Goal: Information Seeking & Learning: Learn about a topic

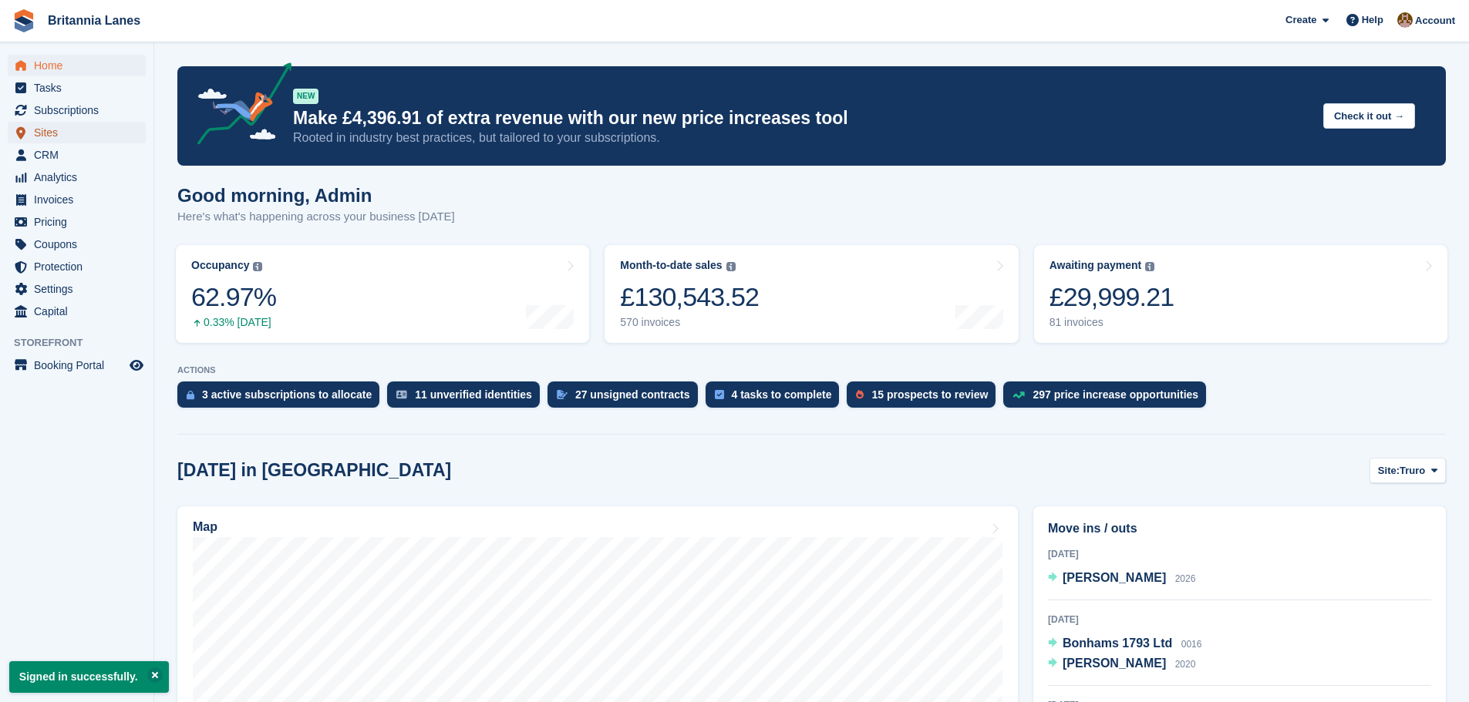
click at [64, 136] on span "Sites" at bounding box center [80, 133] width 93 height 22
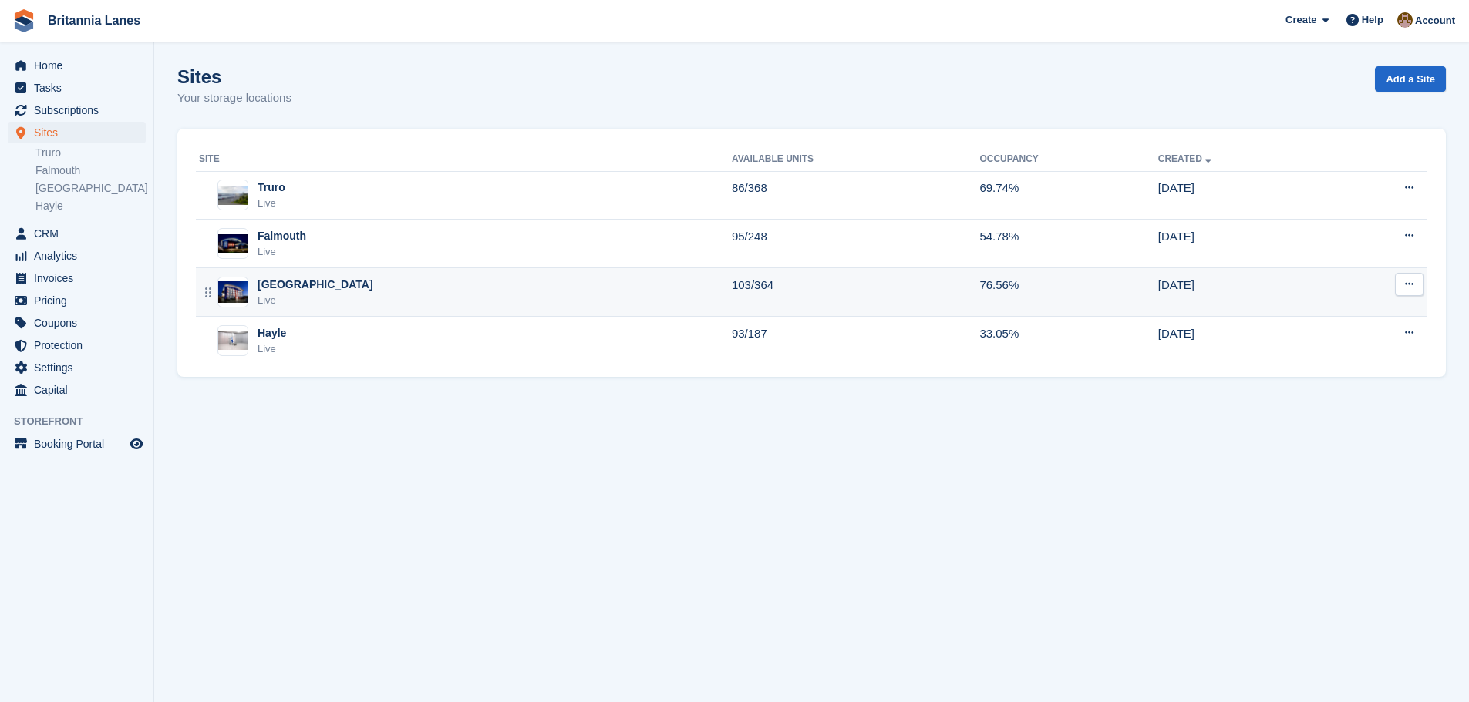
click at [355, 284] on div "Exeter Live" at bounding box center [465, 293] width 533 height 32
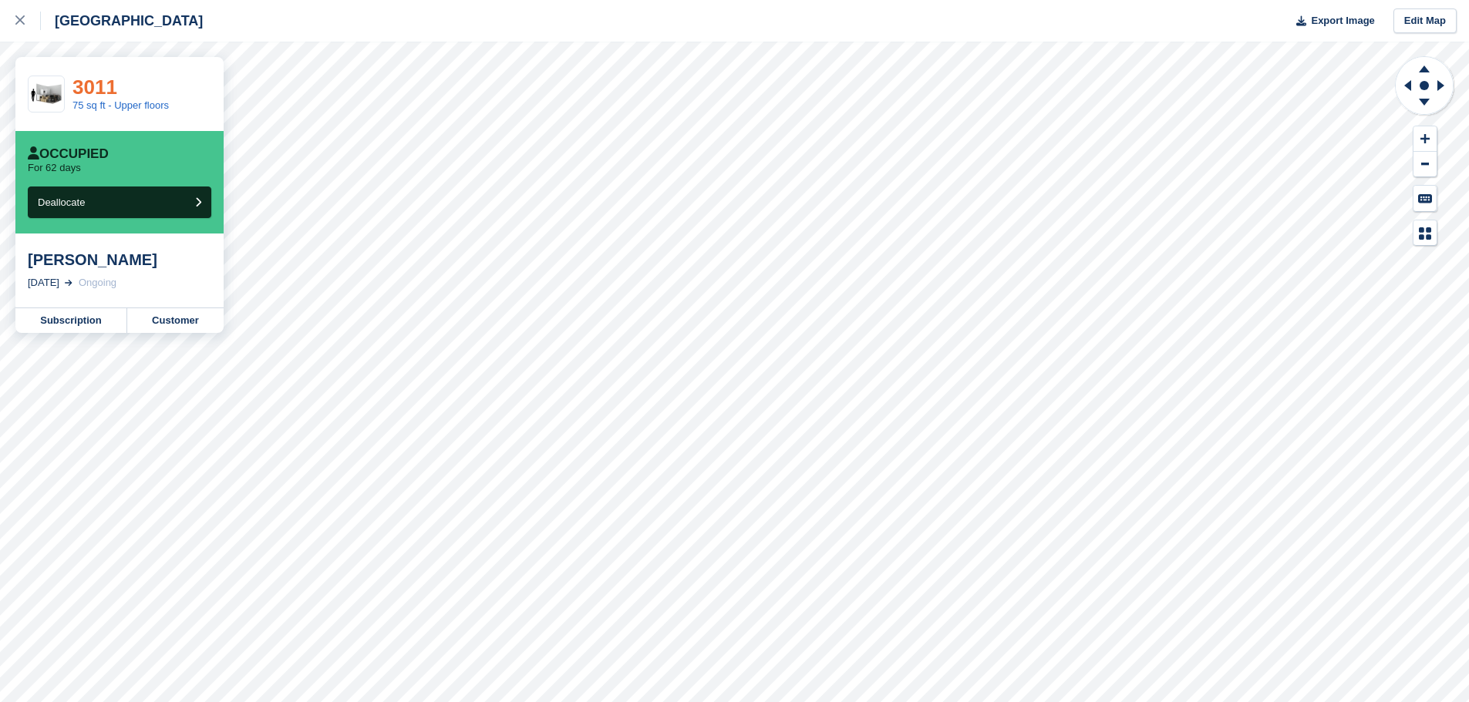
click at [96, 86] on link "3011" at bounding box center [94, 87] width 45 height 23
click at [107, 107] on link "75 sq ft - Upper floors" at bounding box center [120, 105] width 96 height 12
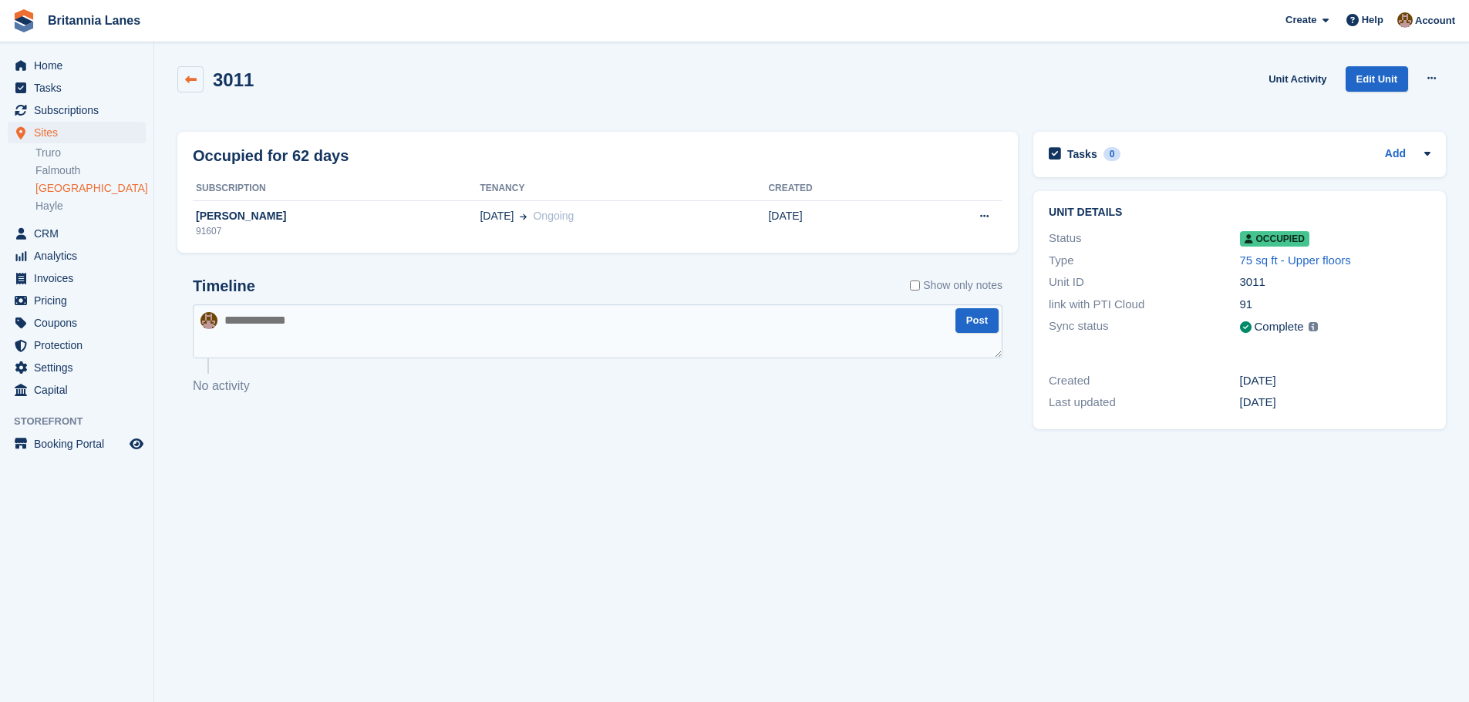
click at [187, 81] on icon at bounding box center [191, 80] width 12 height 12
